Goal: Transaction & Acquisition: Purchase product/service

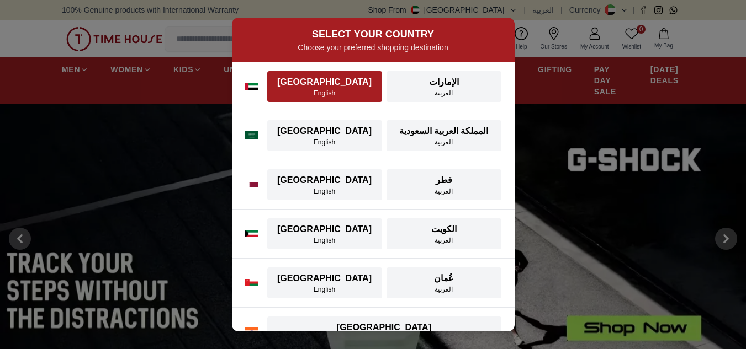
click at [342, 92] on div "English" at bounding box center [325, 93] width 102 height 9
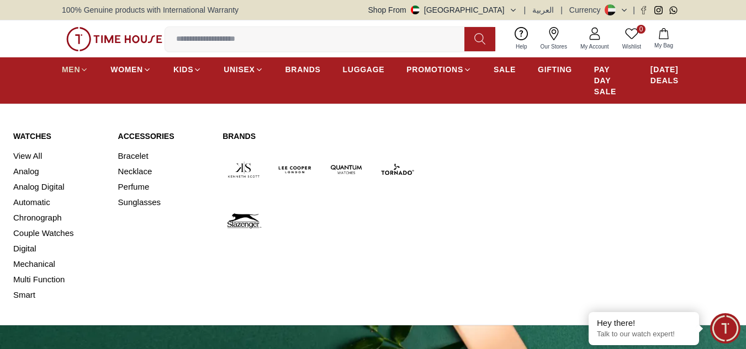
click at [75, 67] on span "MEN" at bounding box center [71, 69] width 18 height 11
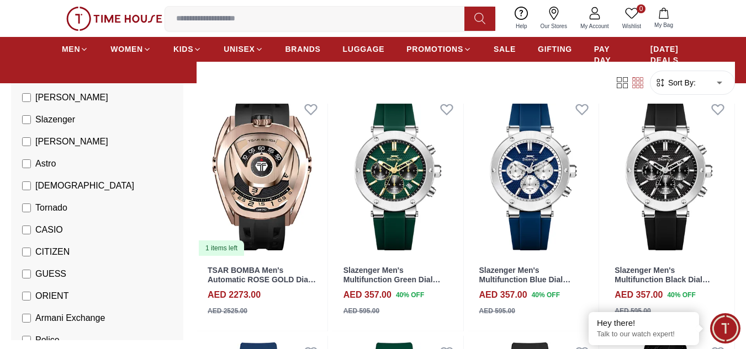
scroll to position [110, 0]
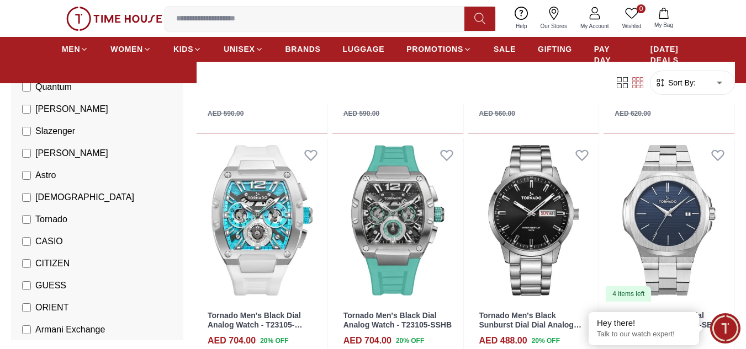
scroll to position [2871, 0]
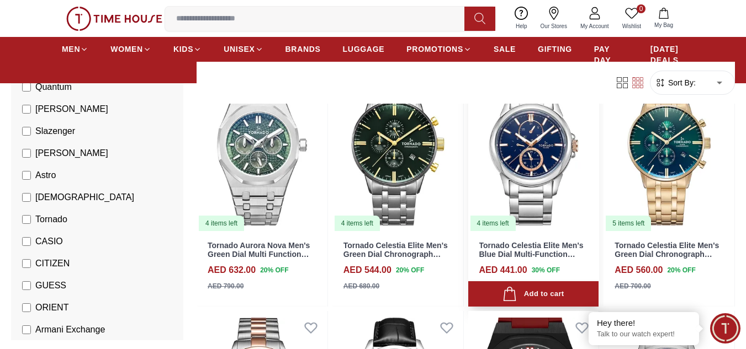
scroll to position [4527, 0]
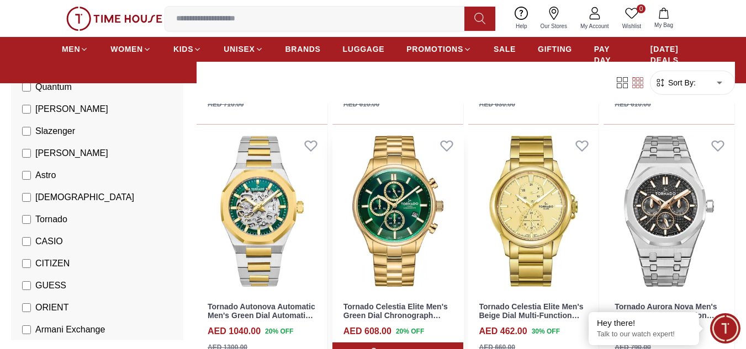
scroll to position [6680, 0]
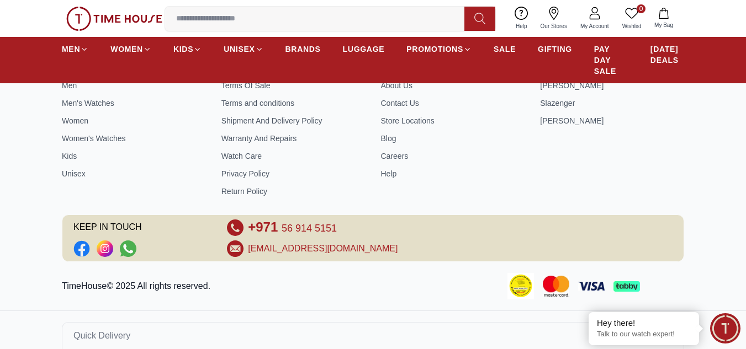
scroll to position [7825, 0]
